Goal: Transaction & Acquisition: Purchase product/service

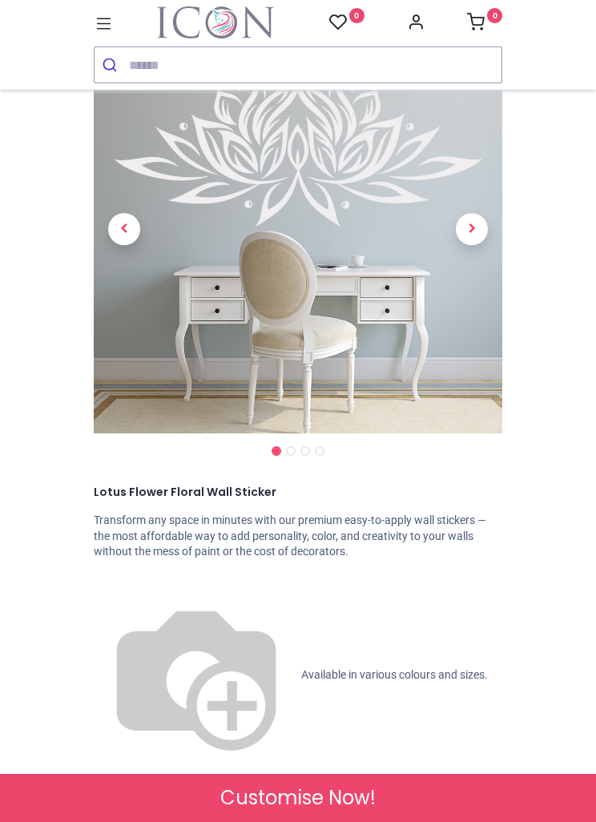
scroll to position [106, 0]
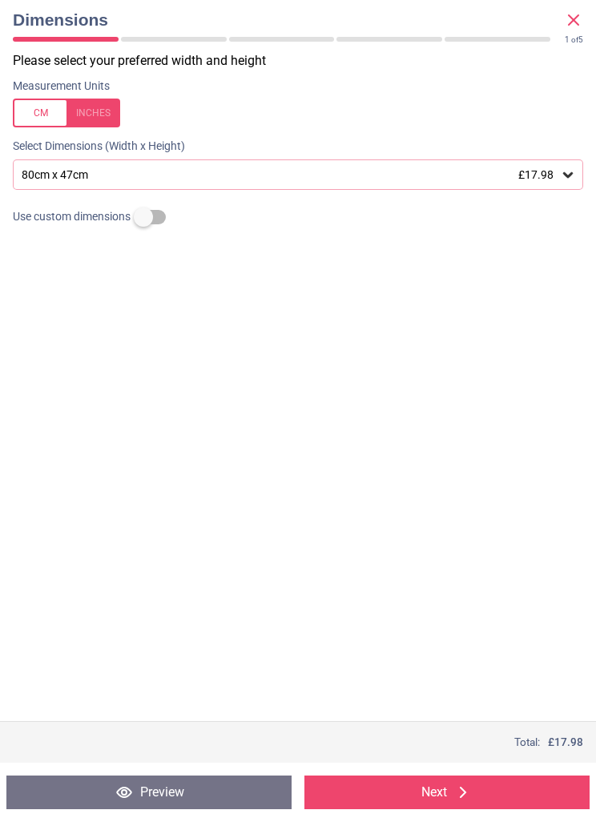
click at [570, 171] on icon at bounding box center [568, 175] width 16 height 16
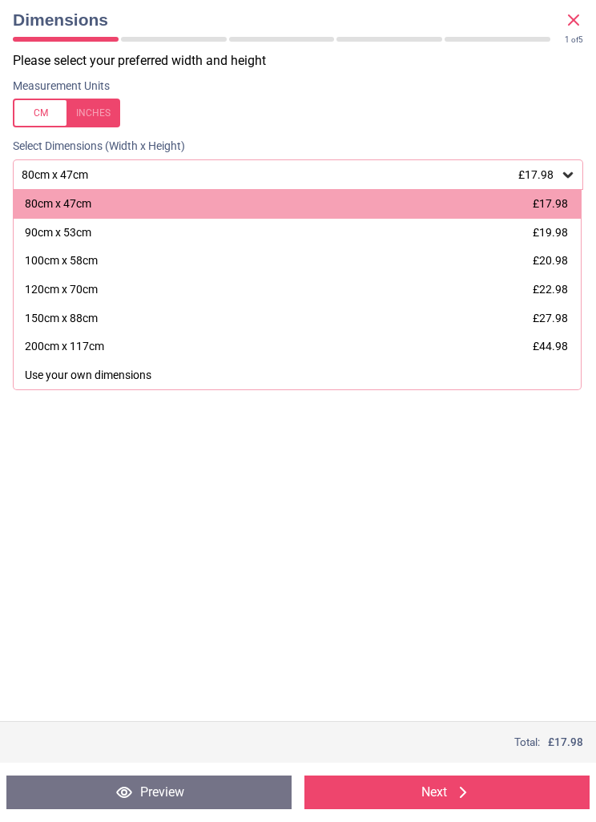
click at [569, 175] on icon at bounding box center [568, 175] width 10 height 6
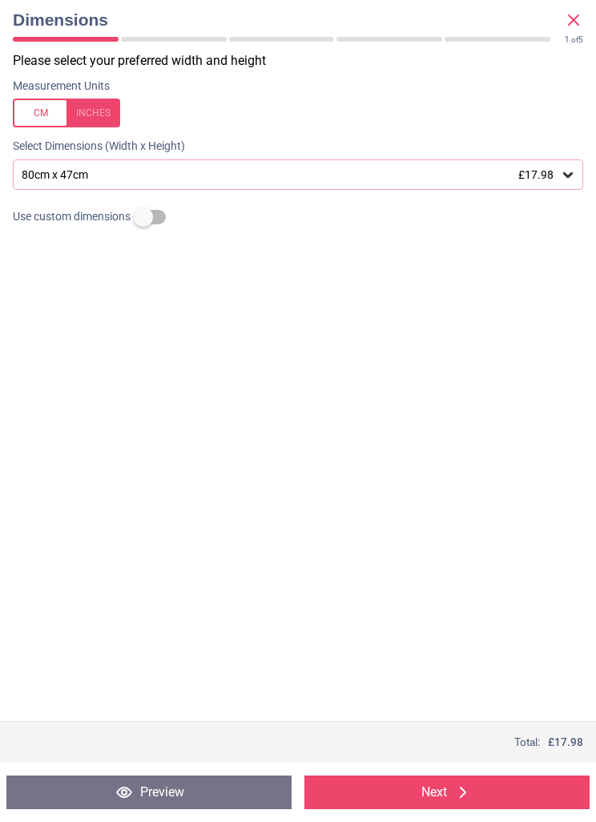
click at [593, 10] on div "Dimensions 1 of 4 1 of 5" at bounding box center [298, 26] width 596 height 52
click at [580, 24] on icon at bounding box center [573, 19] width 19 height 19
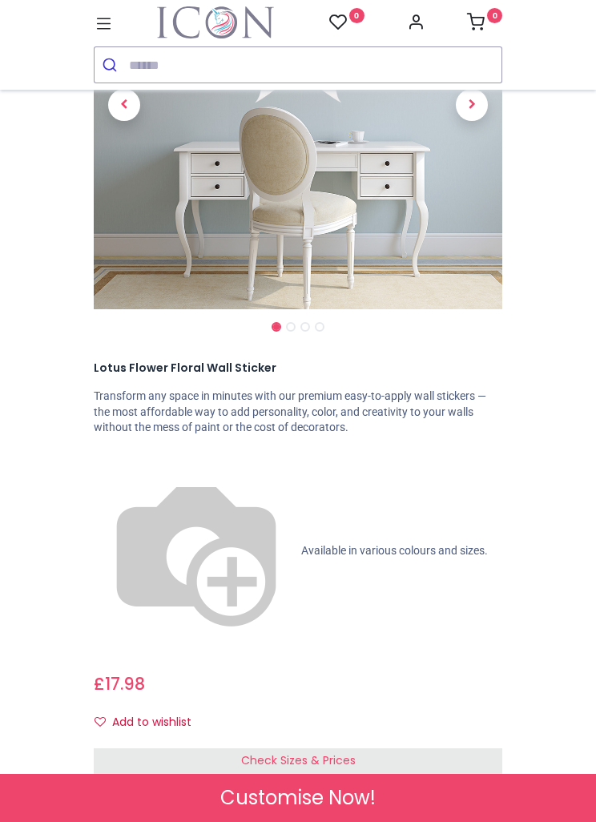
scroll to position [238, 0]
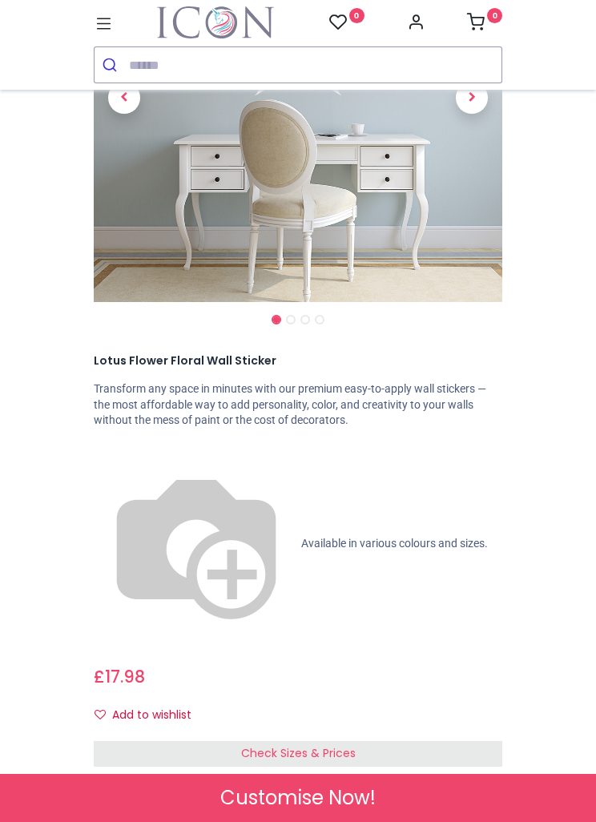
click at [340, 745] on span "Check Sizes & Prices" at bounding box center [298, 753] width 115 height 16
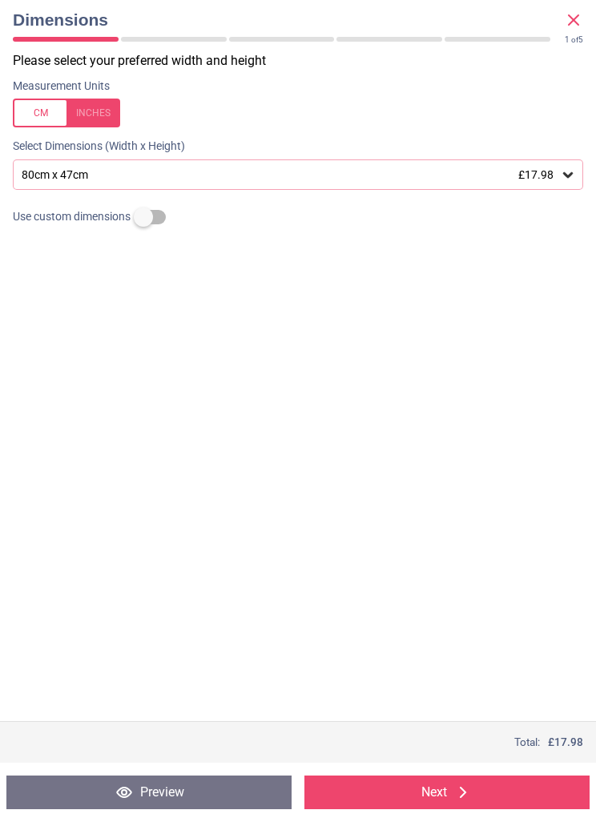
click at [430, 800] on button "Next" at bounding box center [446, 793] width 285 height 34
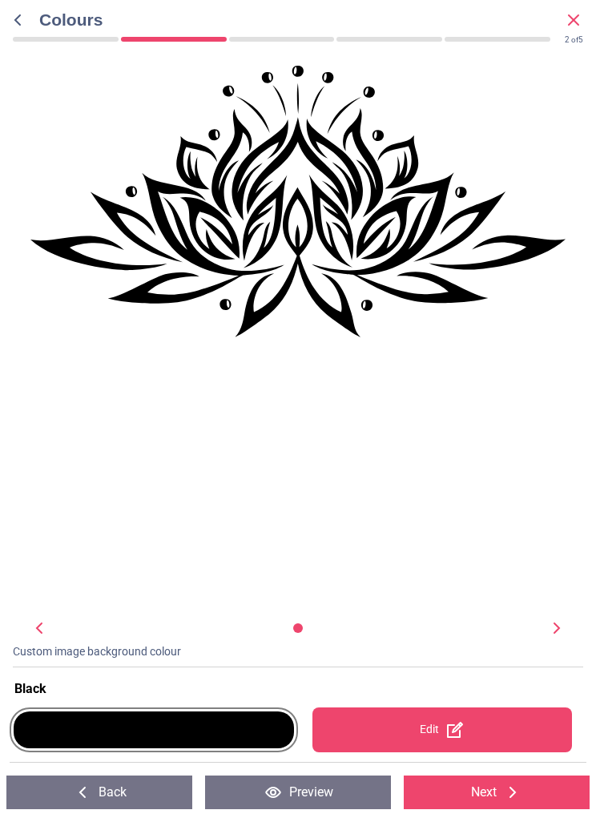
click at [442, 730] on div "Edit" at bounding box center [442, 729] width 260 height 45
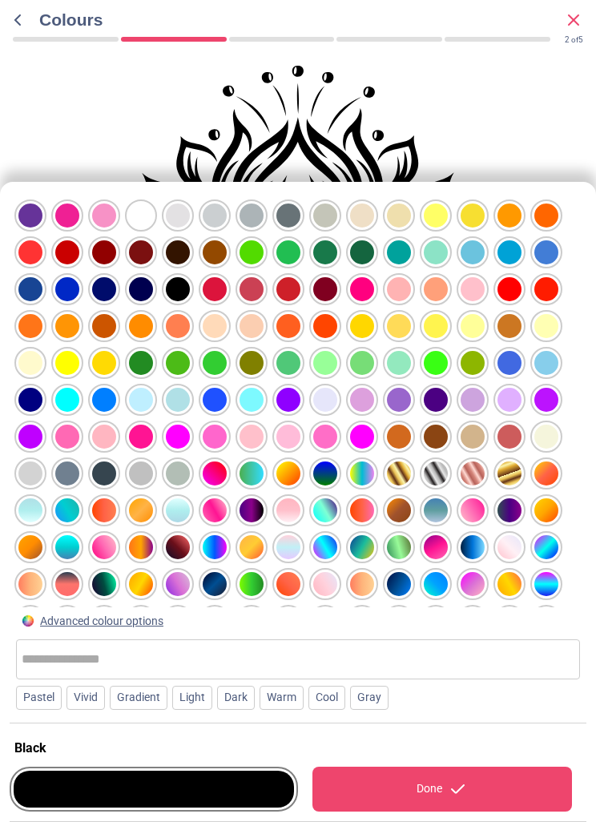
click at [369, 462] on div at bounding box center [362, 474] width 24 height 24
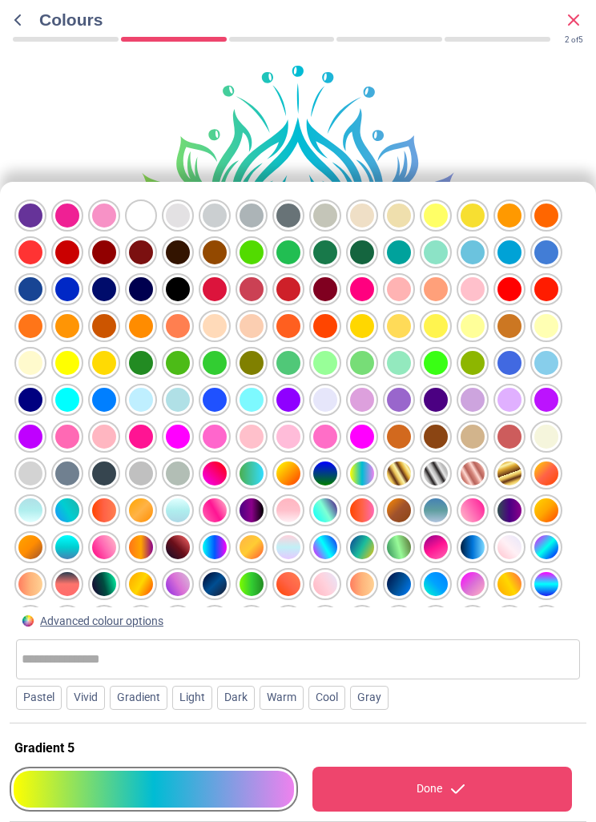
scroll to position [0, 0]
click at [566, 31] on div "2 of 5" at bounding box center [297, 38] width 583 height 14
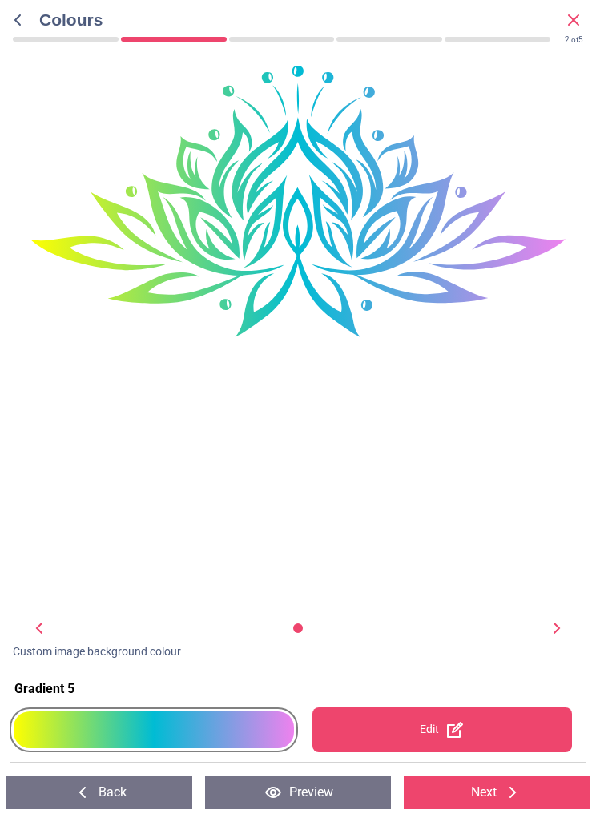
click at [570, 20] on icon at bounding box center [573, 19] width 19 height 19
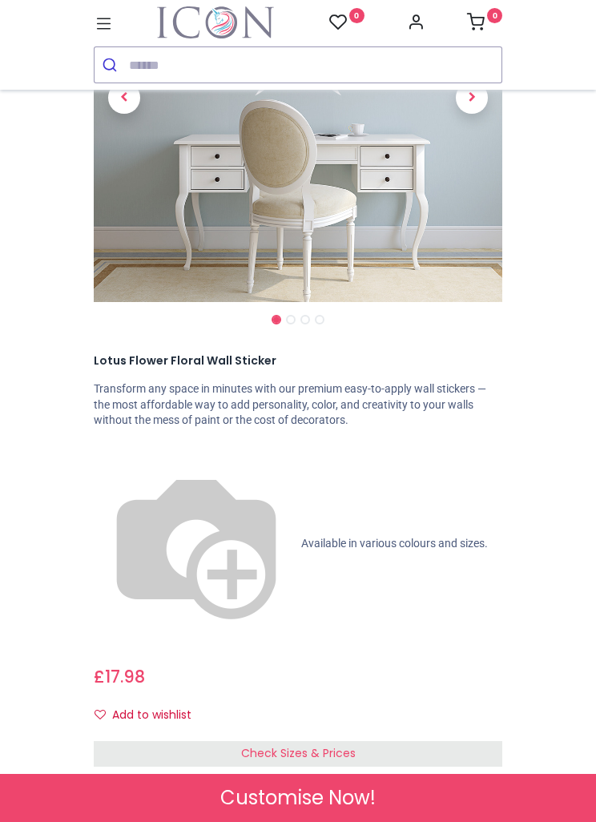
click at [369, 741] on div "Check Sizes & Prices" at bounding box center [298, 754] width 409 height 26
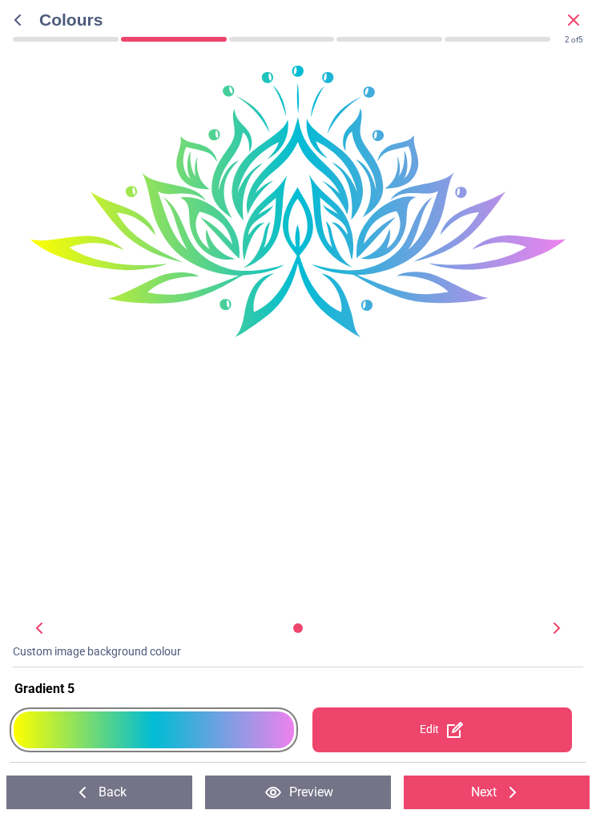
click at [569, 26] on icon at bounding box center [573, 19] width 19 height 19
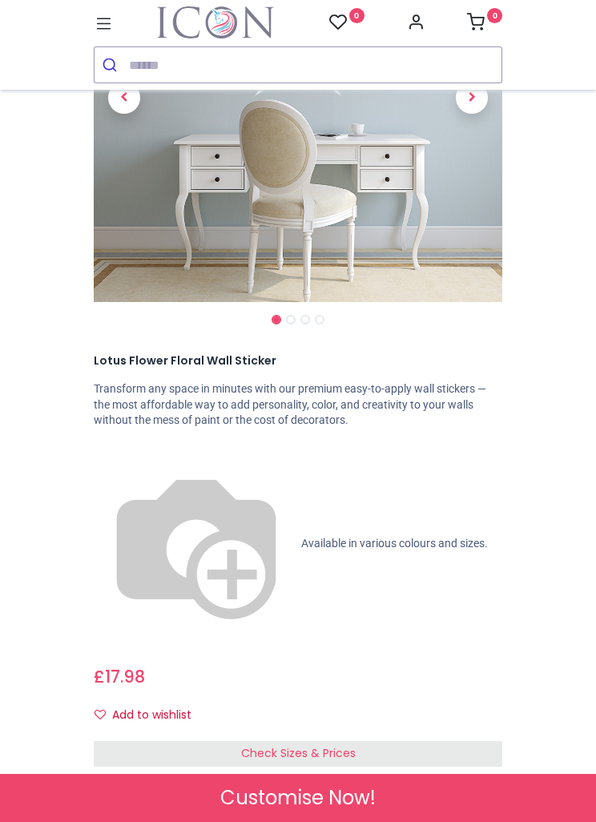
click at [378, 741] on div "Check Sizes & Prices" at bounding box center [298, 754] width 409 height 26
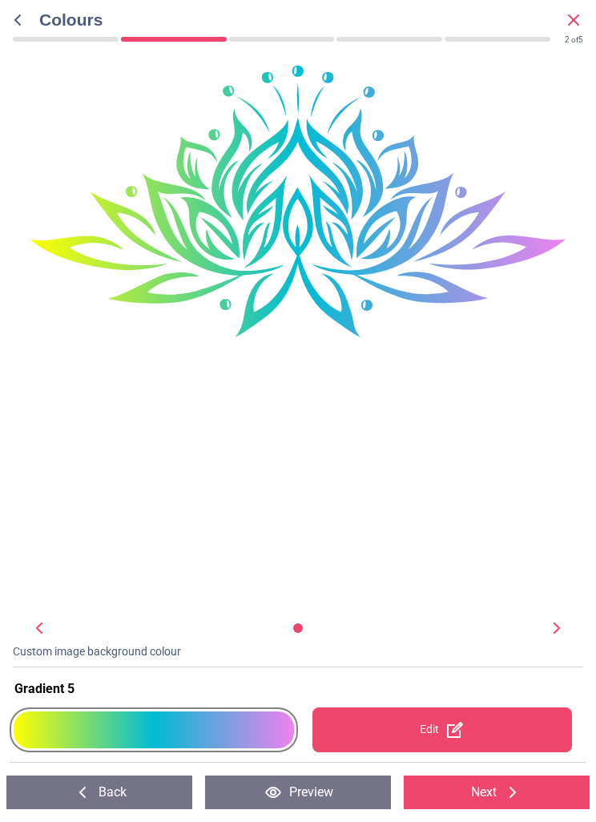
click at [156, 804] on button "Back" at bounding box center [99, 793] width 186 height 34
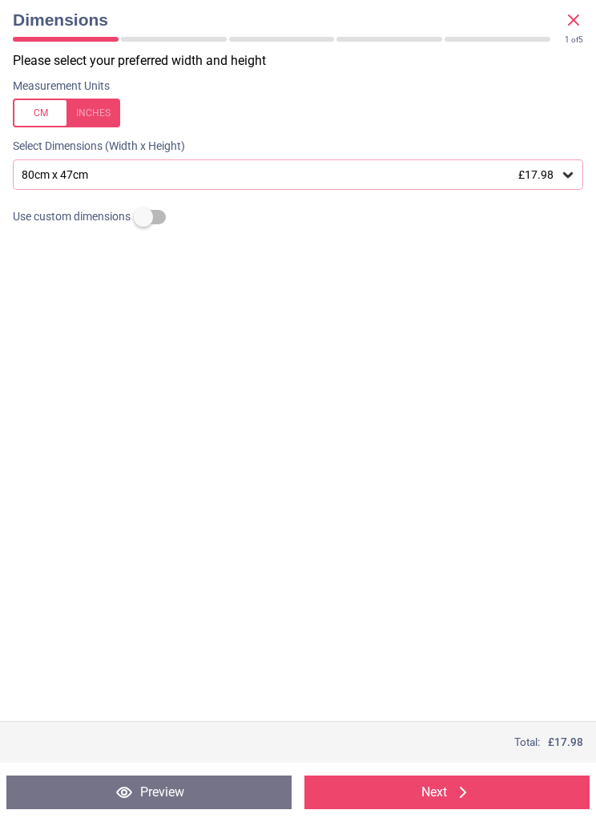
click at [445, 792] on button "Next" at bounding box center [446, 793] width 285 height 34
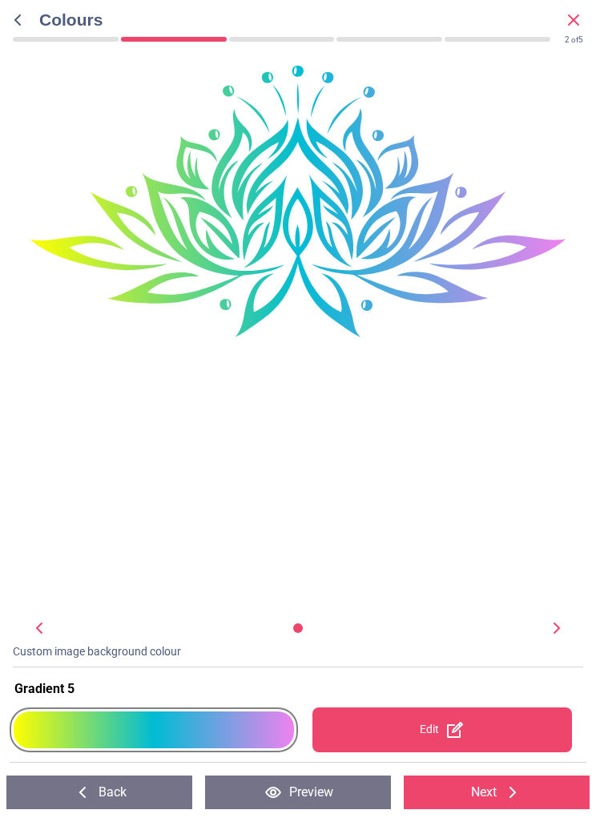
click at [446, 724] on icon at bounding box center [454, 729] width 19 height 19
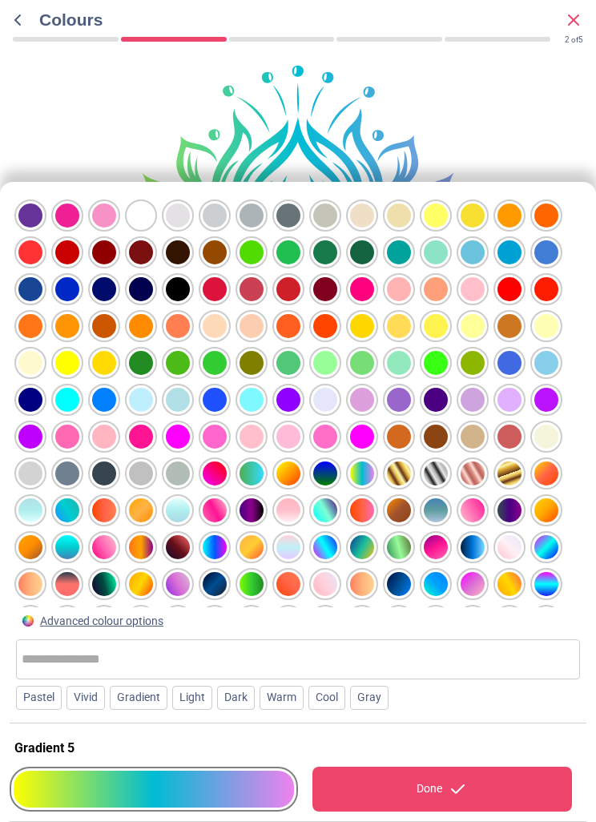
click at [249, 425] on div at bounding box center [252, 437] width 24 height 24
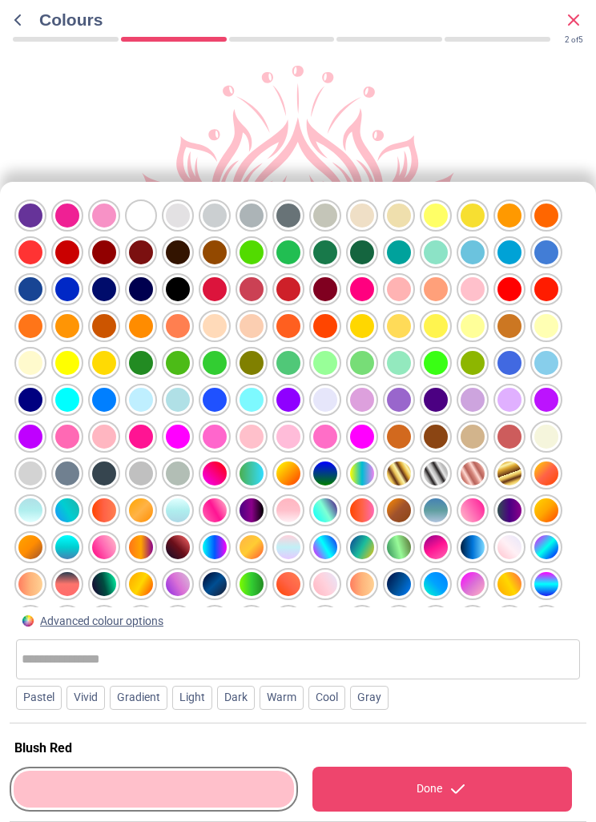
click at [436, 780] on div "Done" at bounding box center [442, 789] width 260 height 45
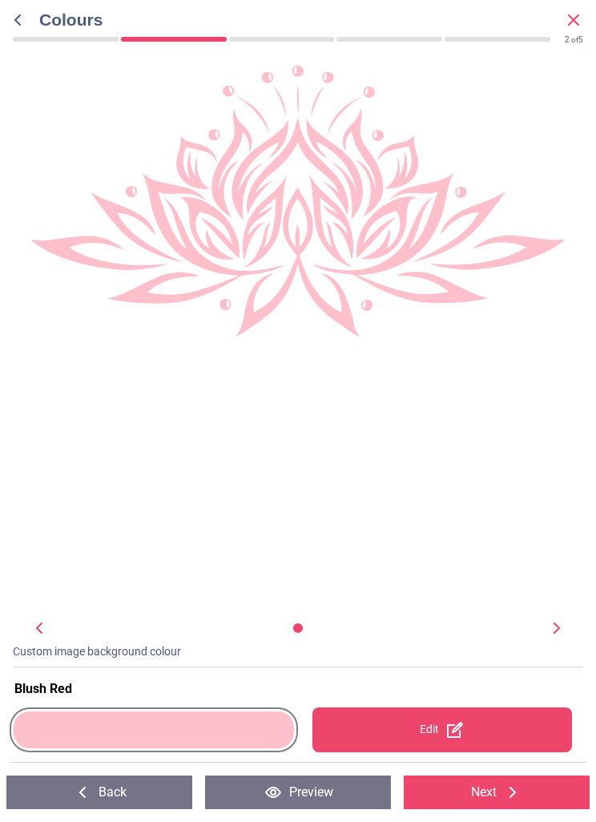
click at [587, 10] on div "Colours 2 of 4" at bounding box center [297, 19] width 583 height 23
click at [574, 22] on icon at bounding box center [573, 19] width 19 height 19
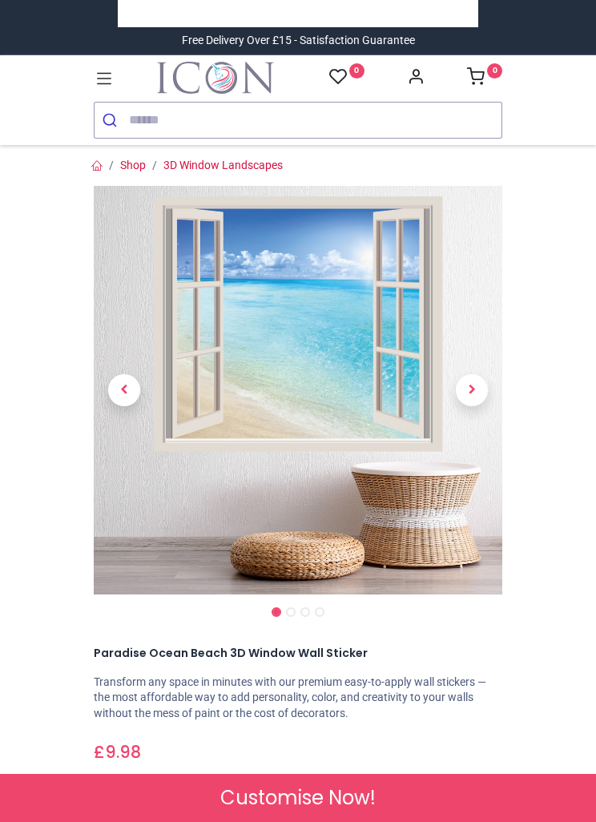
click at [477, 381] on span "Next" at bounding box center [472, 390] width 32 height 32
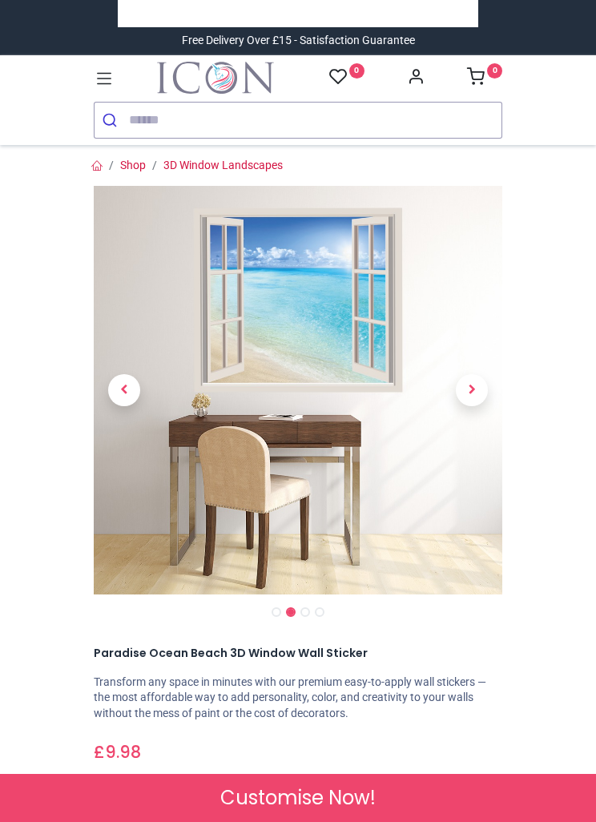
click at [475, 389] on span "Next" at bounding box center [472, 390] width 32 height 32
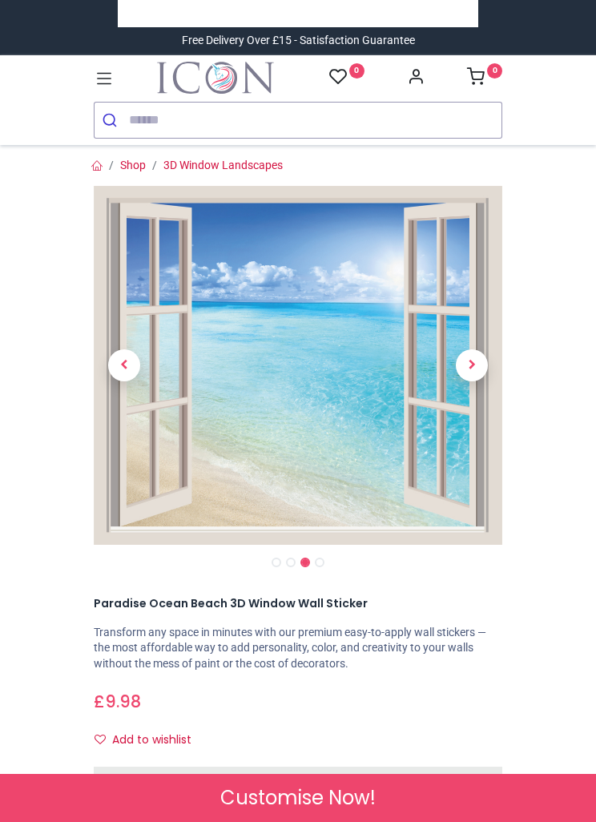
click at [470, 369] on span "Next" at bounding box center [472, 365] width 32 height 32
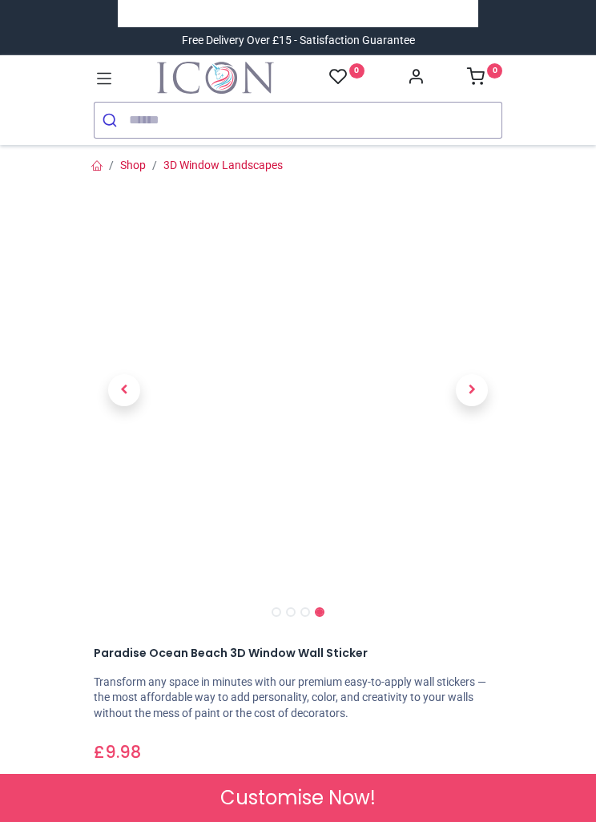
click at [479, 383] on span "Next" at bounding box center [472, 390] width 32 height 32
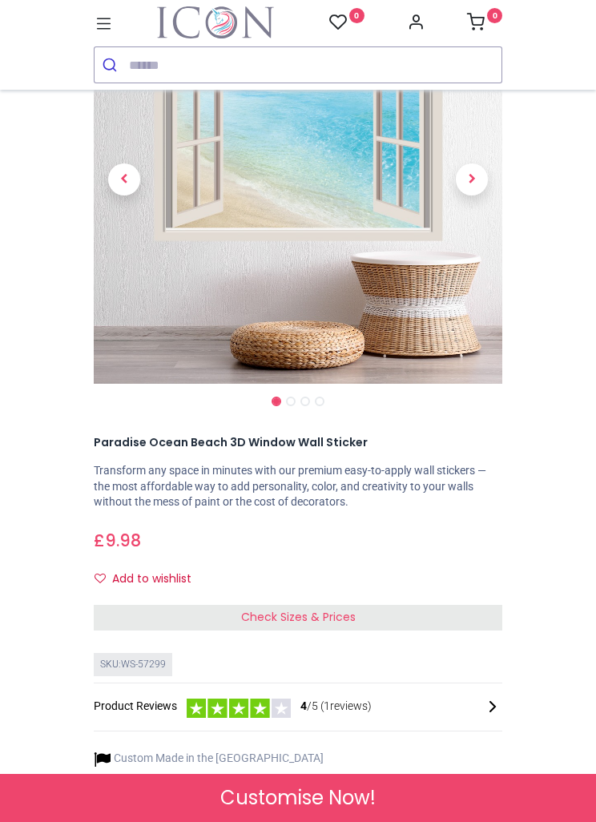
scroll to position [163, 0]
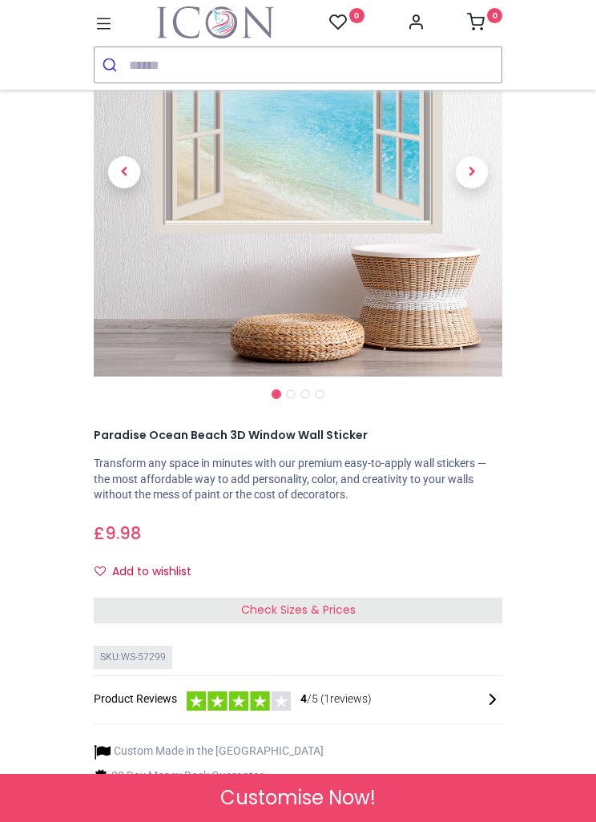
click at [478, 602] on div "Check Sizes & Prices" at bounding box center [298, 611] width 409 height 26
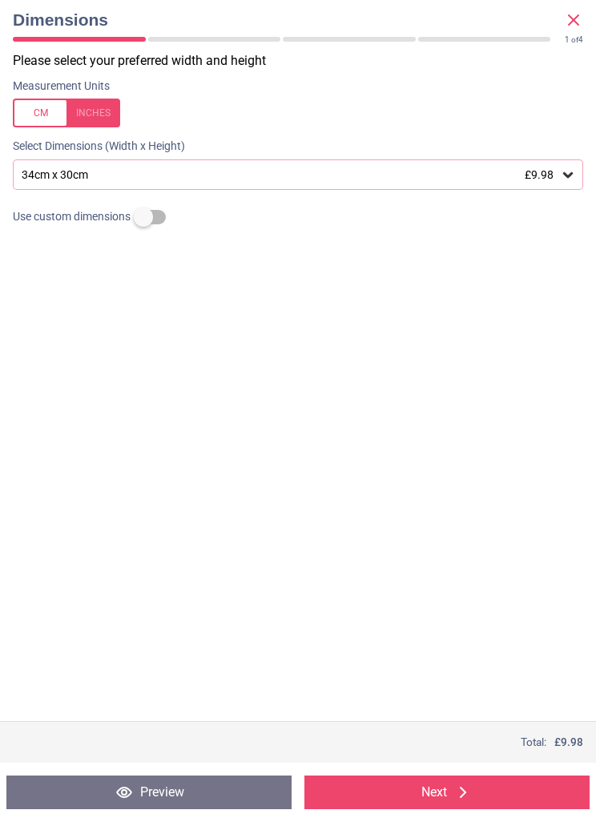
click at [583, 171] on div "34cm x 30cm £9.98" at bounding box center [298, 174] width 570 height 30
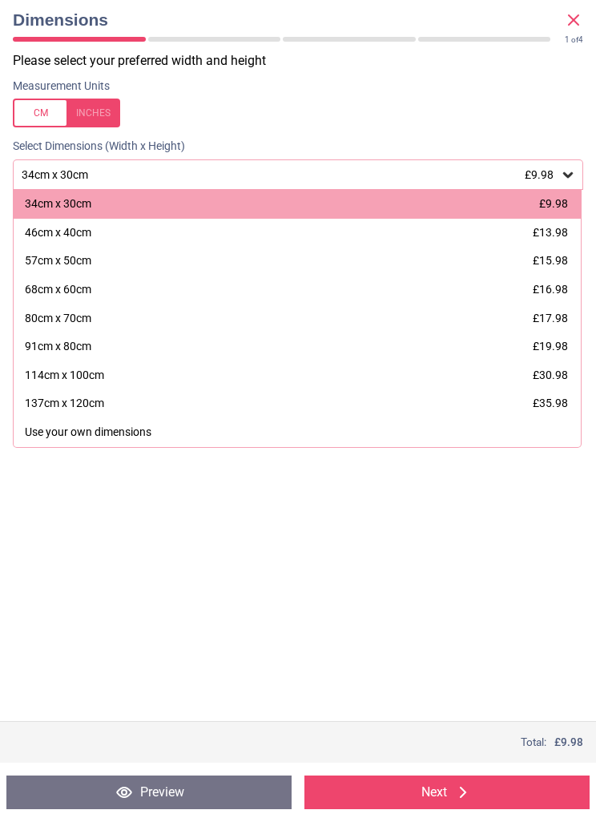
click at [511, 804] on button "Next" at bounding box center [446, 793] width 285 height 34
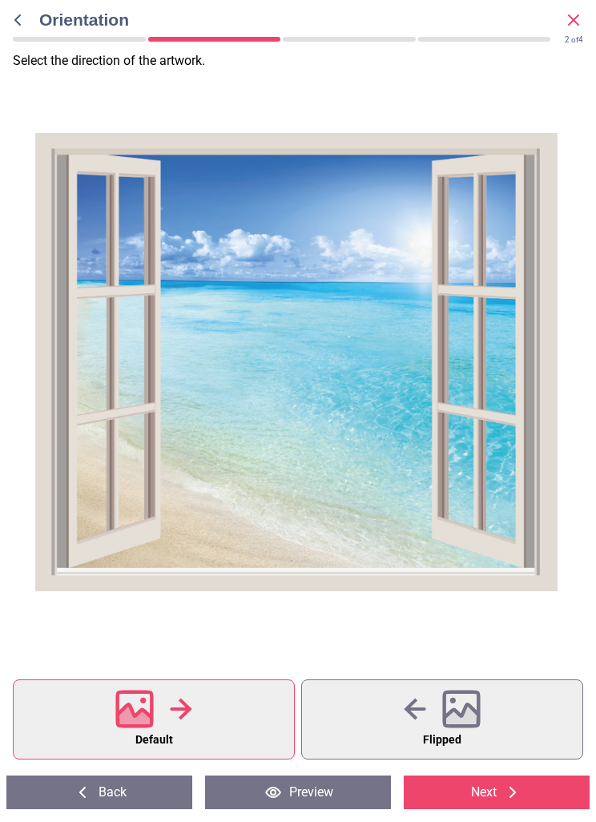
click at [529, 706] on button "Flipped" at bounding box center [442, 719] width 282 height 80
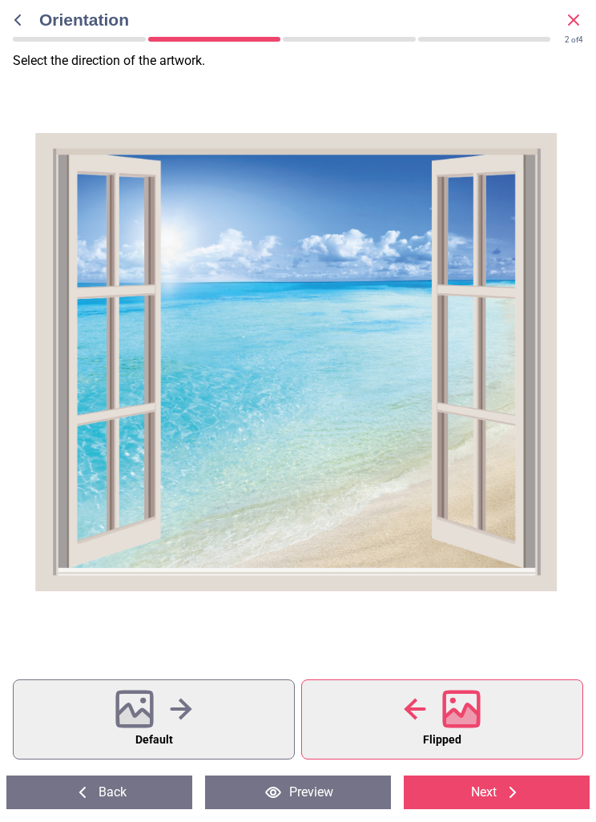
click at [143, 713] on icon at bounding box center [135, 718] width 34 height 28
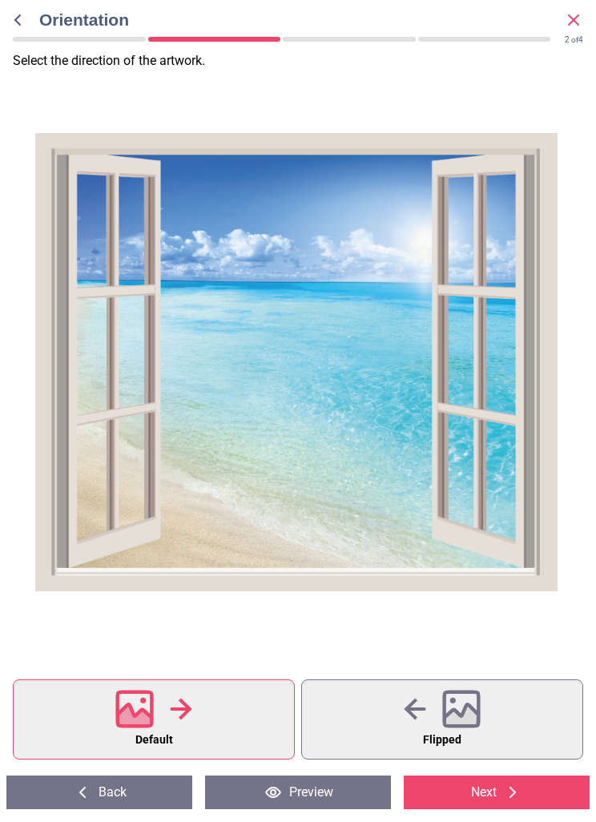
click at [516, 713] on button "Flipped" at bounding box center [442, 719] width 282 height 80
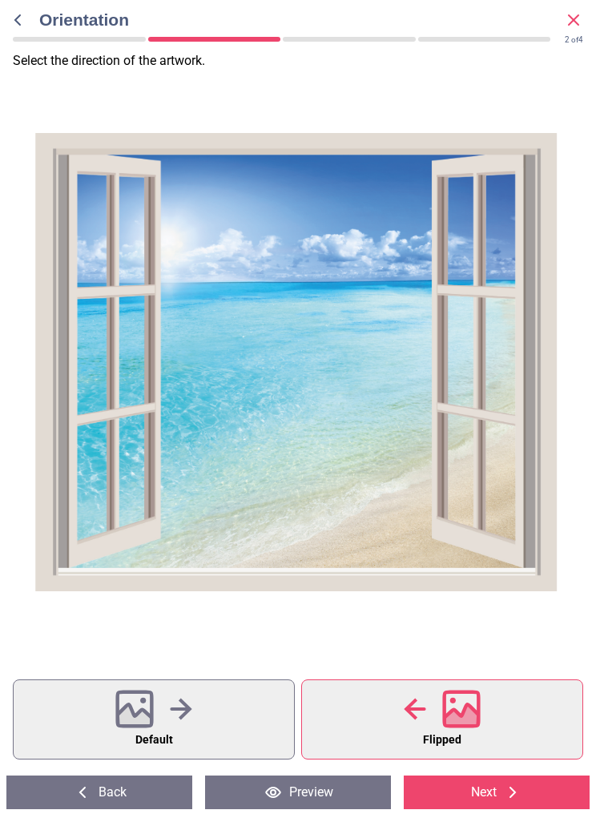
click at [130, 712] on icon at bounding box center [135, 718] width 34 height 28
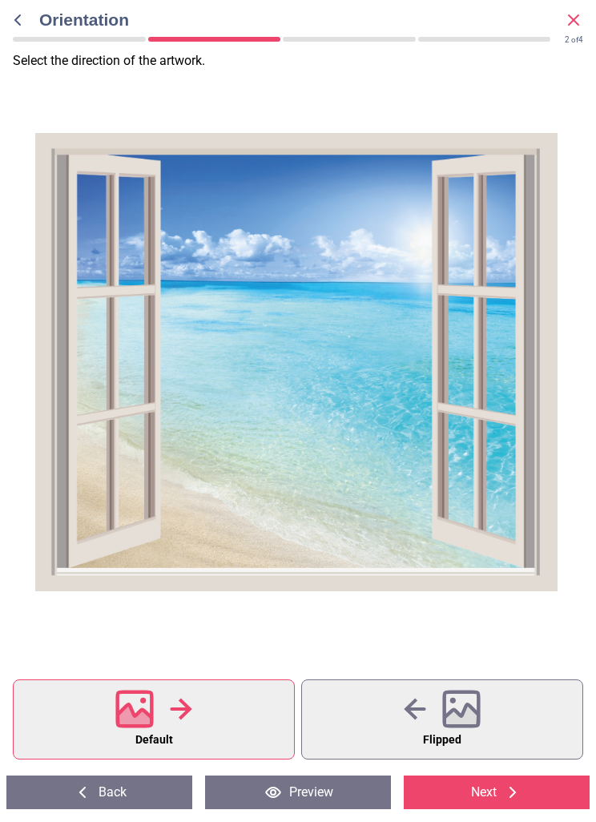
click at [523, 707] on button "Flipped" at bounding box center [442, 719] width 282 height 80
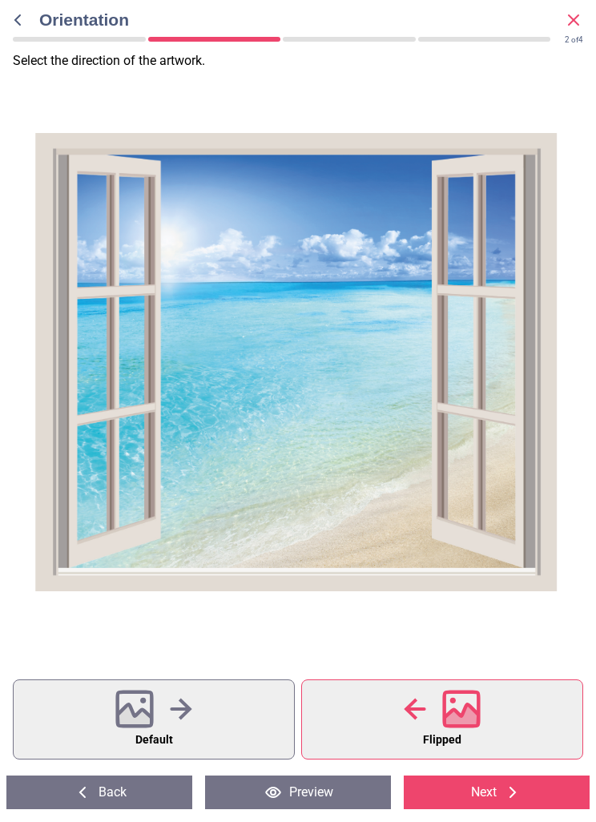
click at [131, 713] on icon at bounding box center [135, 718] width 34 height 28
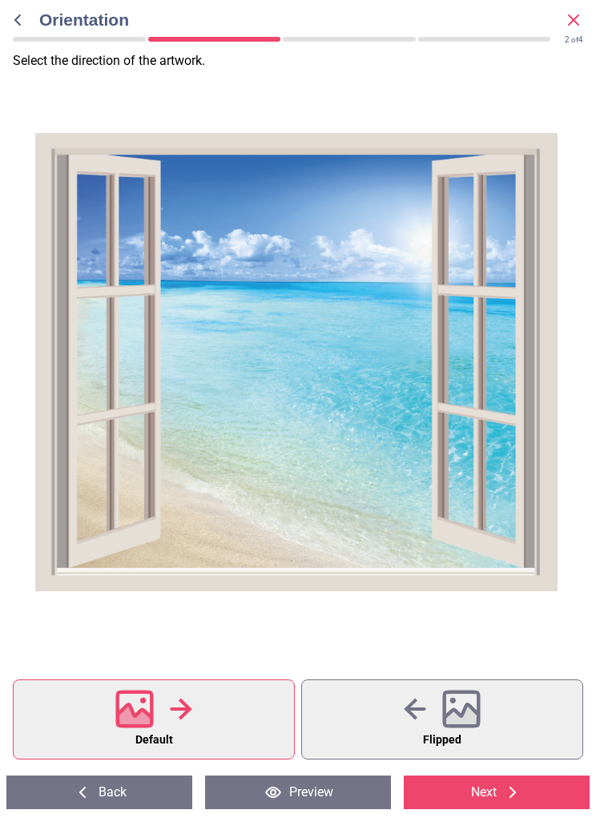
click at [520, 707] on button "Flipped" at bounding box center [442, 719] width 282 height 80
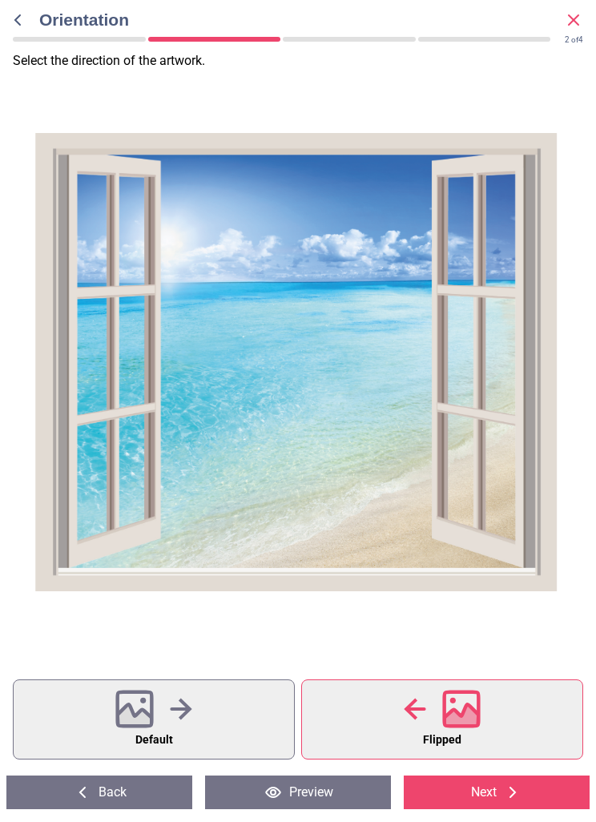
click at [152, 703] on icon at bounding box center [135, 709] width 34 height 34
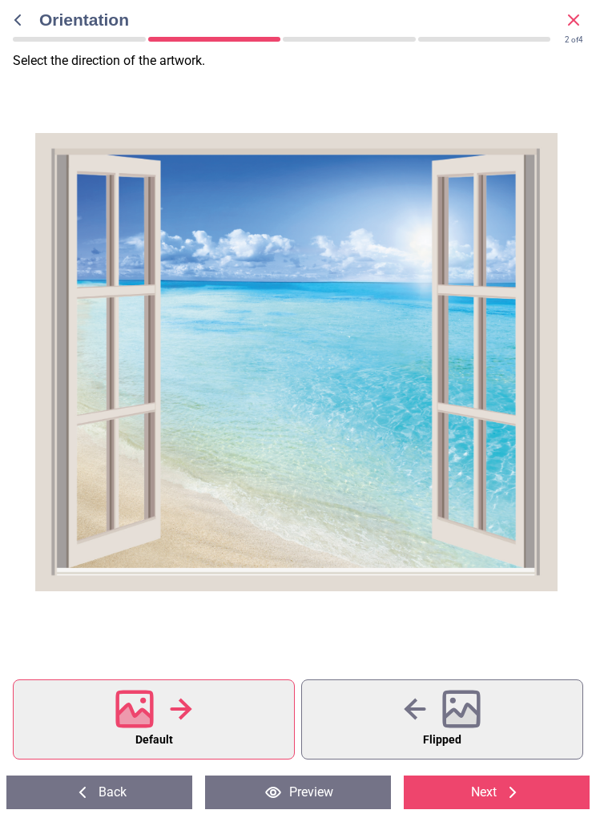
click at [521, 789] on icon at bounding box center [512, 792] width 19 height 19
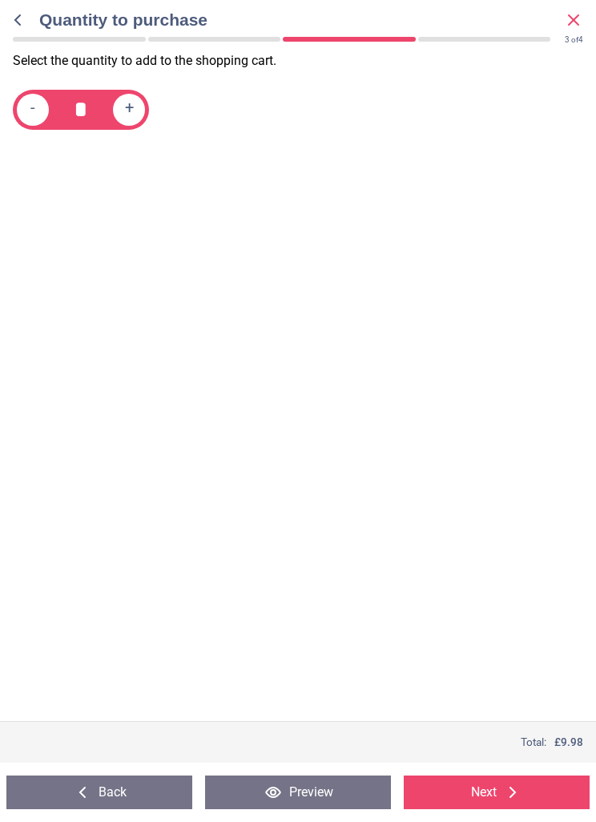
click at [581, 28] on icon at bounding box center [573, 19] width 19 height 19
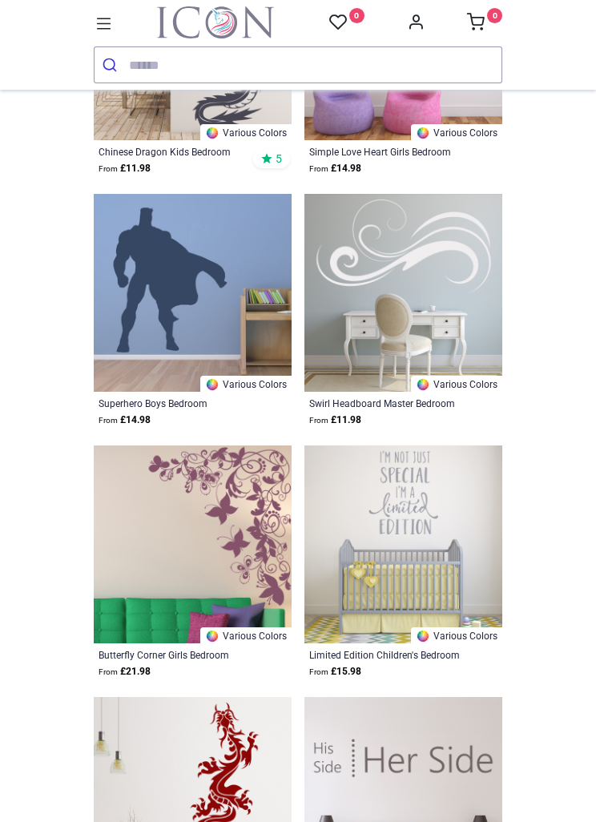
scroll to position [300, 0]
